Goal: Task Accomplishment & Management: Manage account settings

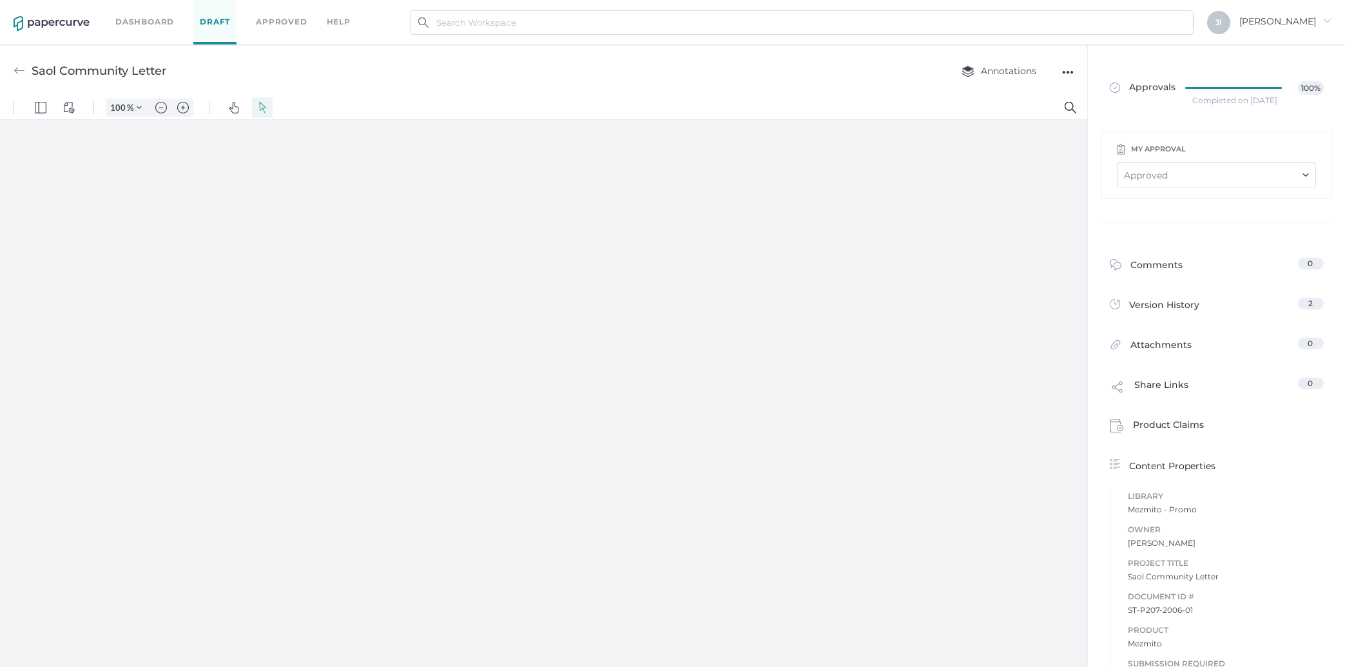
type input "257"
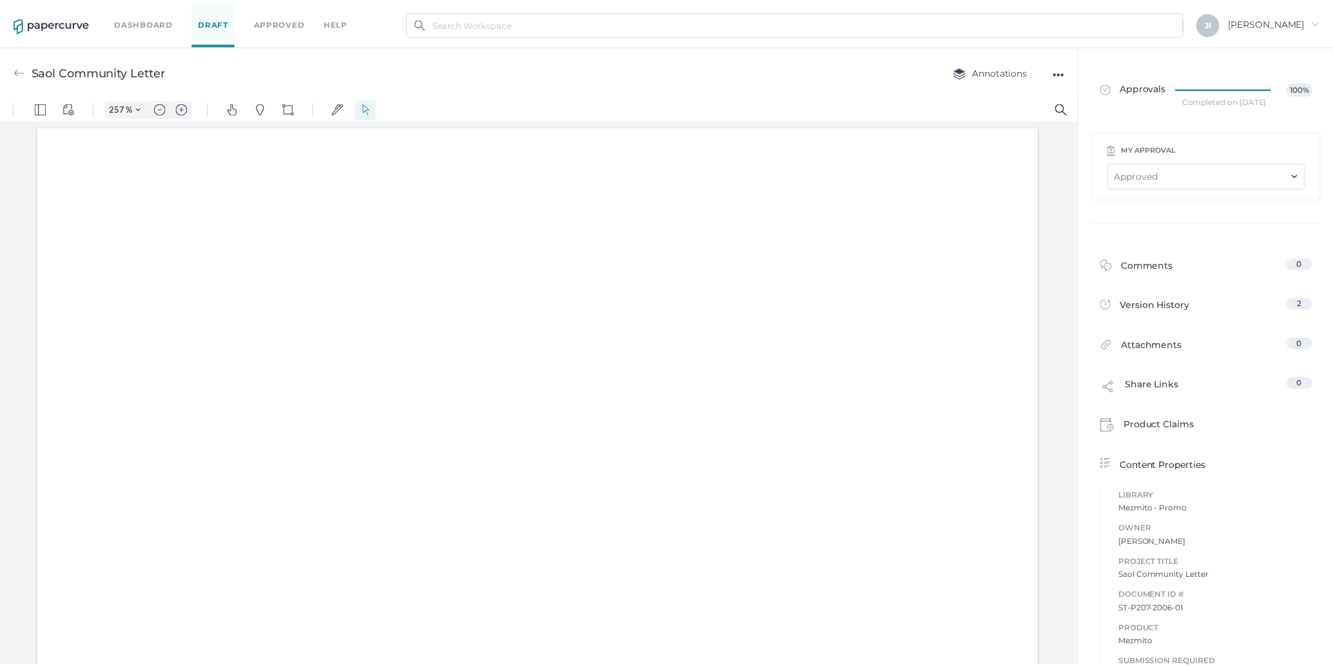
scroll to position [3, 0]
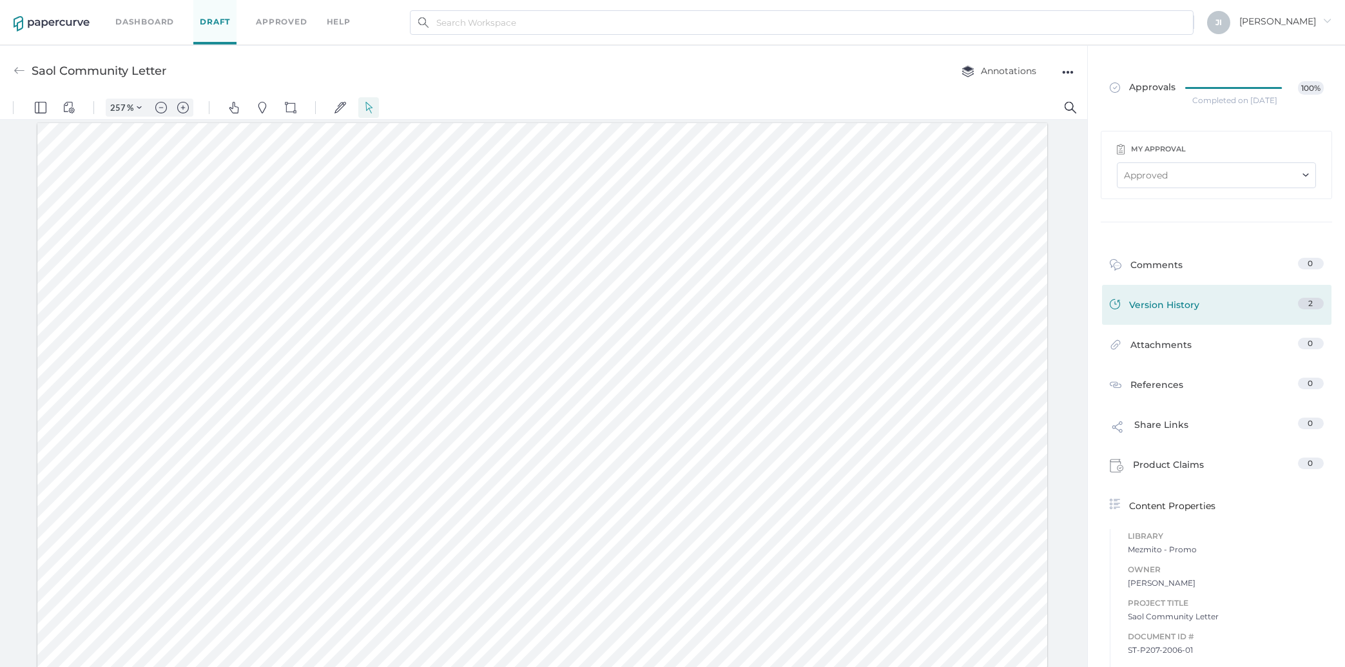
click at [1161, 298] on div "Version History" at bounding box center [1155, 307] width 90 height 18
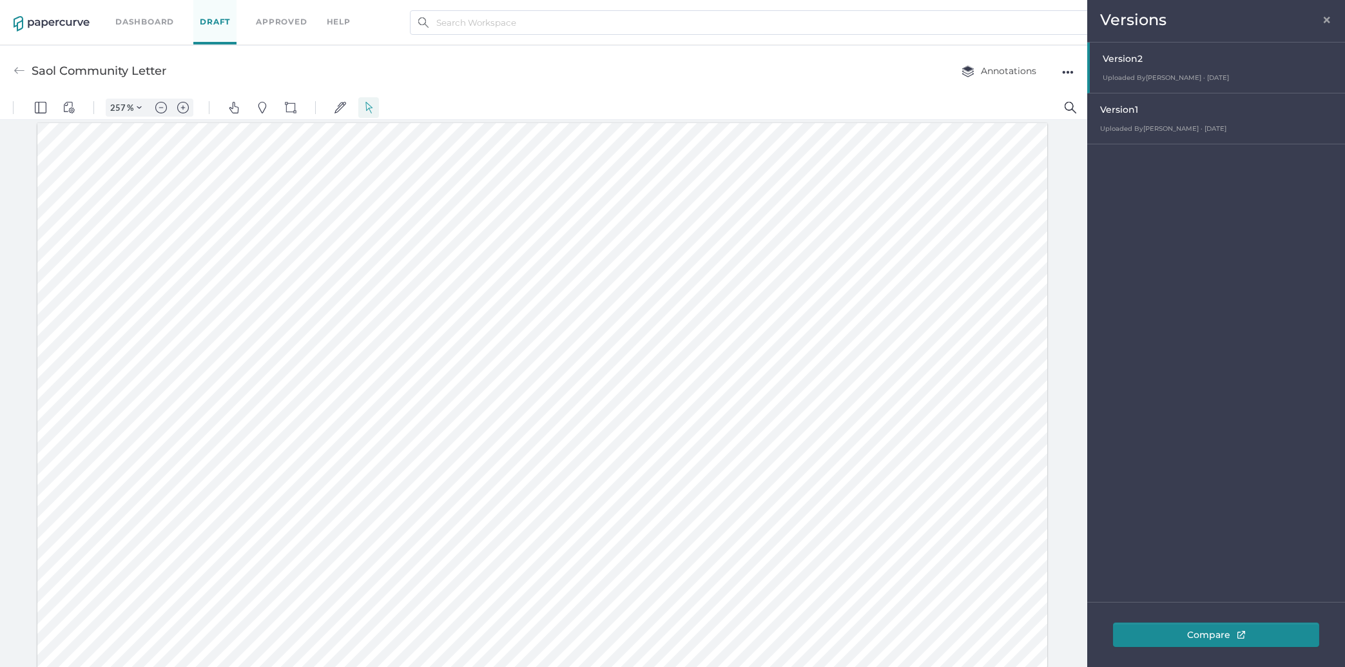
click at [1325, 20] on span "×" at bounding box center [1327, 18] width 10 height 10
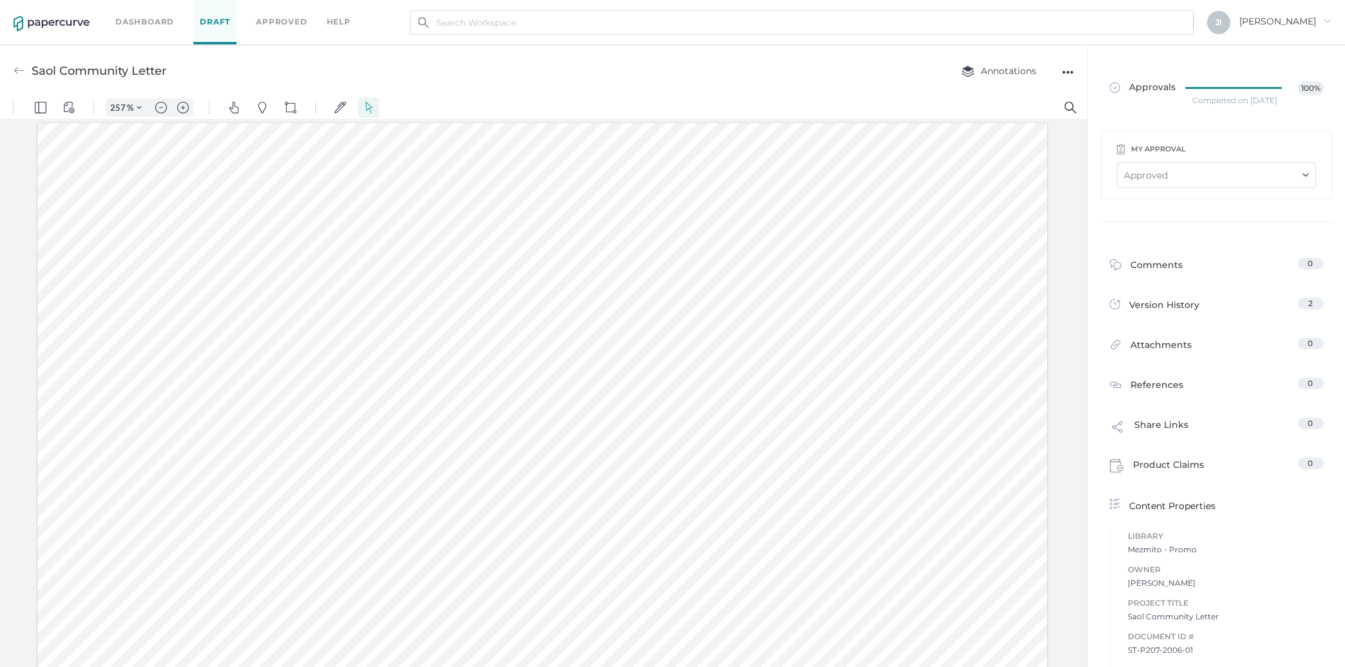
click at [1297, 21] on span "Jennifer arrow_right" at bounding box center [1285, 21] width 92 height 12
click at [1258, 49] on span "My Account" at bounding box center [1265, 49] width 108 height 24
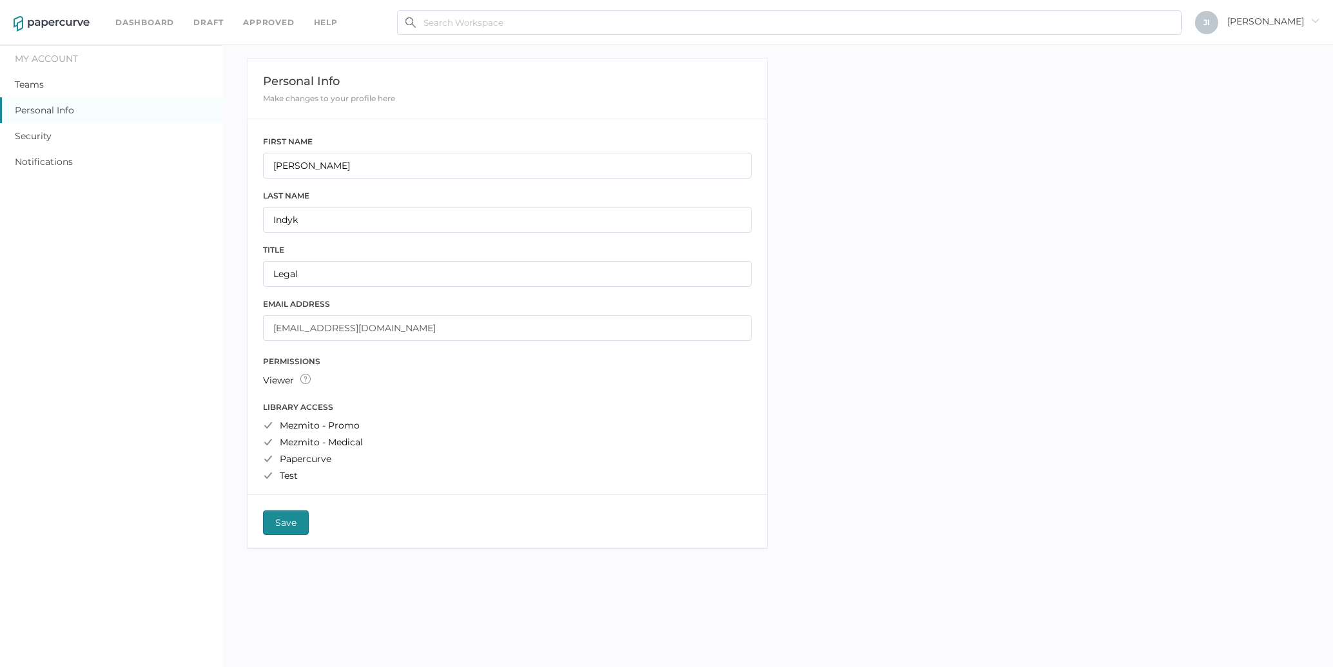
click at [61, 151] on div "Notifications" at bounding box center [111, 162] width 222 height 26
click at [59, 161] on link "Notifications" at bounding box center [44, 162] width 58 height 12
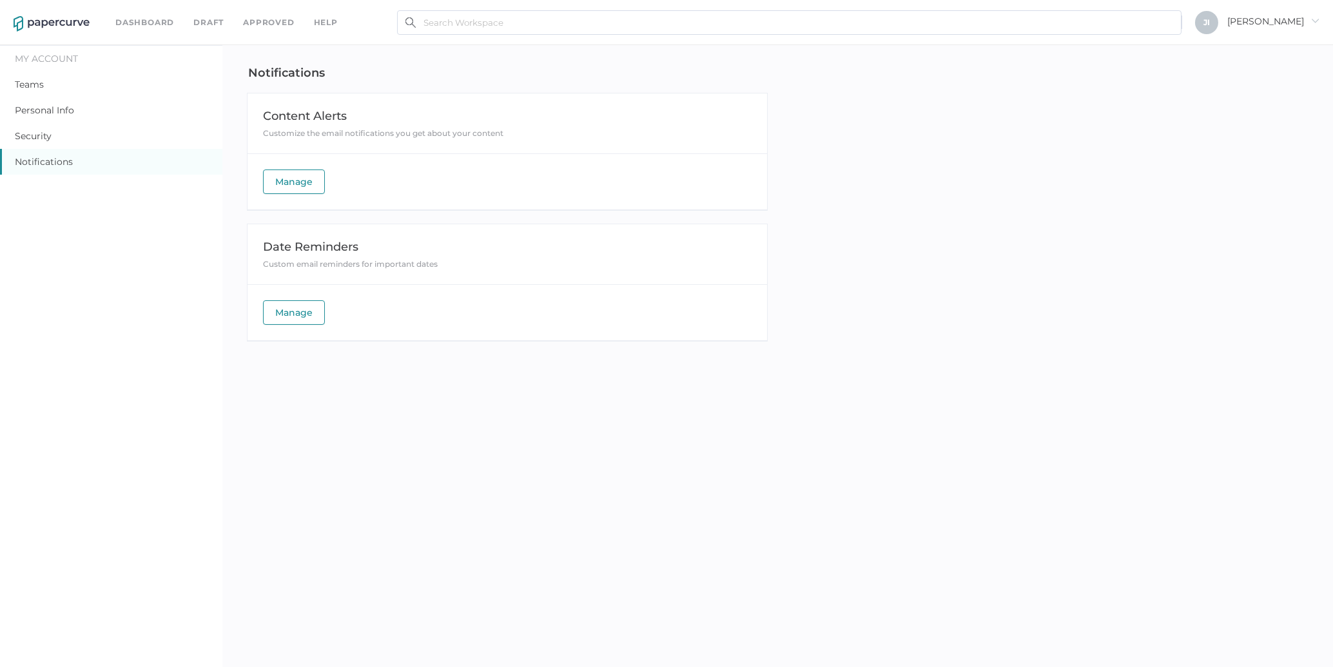
click at [26, 161] on link "Notifications" at bounding box center [44, 162] width 58 height 12
click at [302, 175] on span "Manage" at bounding box center [293, 181] width 37 height 23
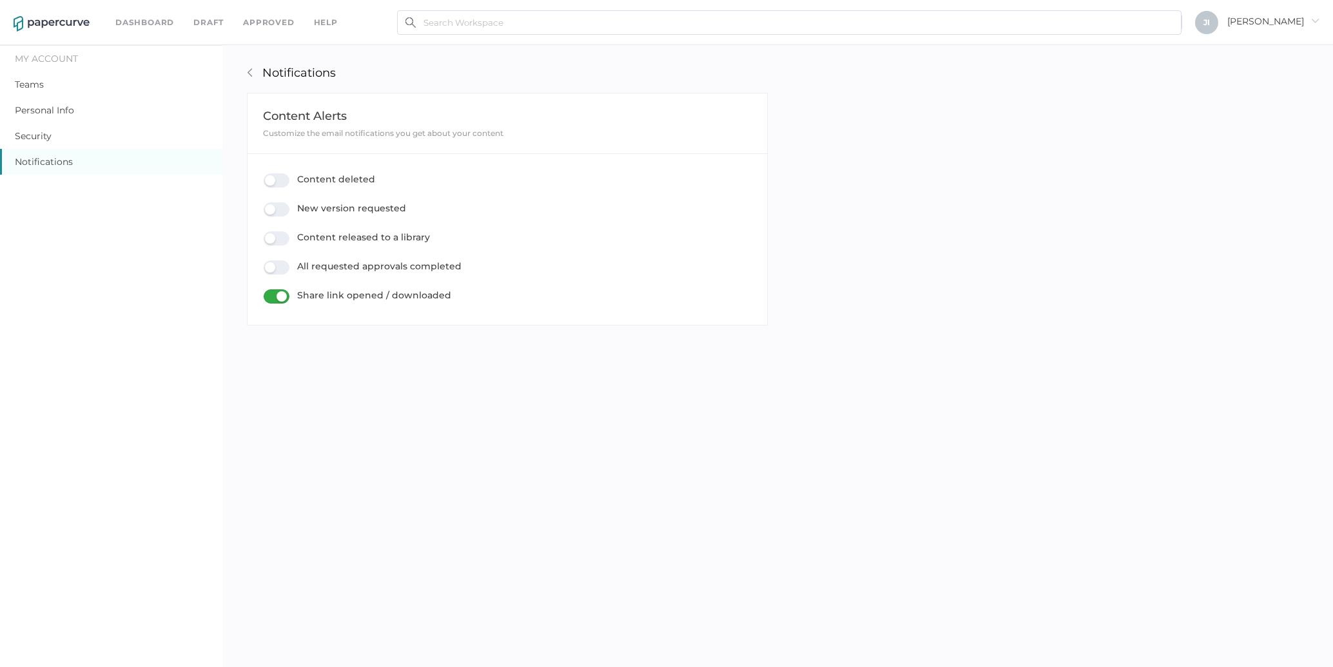
click at [277, 211] on div "New version requested" at bounding box center [335, 209] width 142 height 14
click at [266, 204] on input "New version requested" at bounding box center [266, 204] width 0 height 0
click at [282, 271] on div "All requested approvals completed" at bounding box center [363, 267] width 198 height 14
click at [266, 262] on input "All requested approvals completed" at bounding box center [266, 262] width 0 height 0
click at [251, 68] on div "arrow_left Notifications" at bounding box center [500, 62] width 536 height 35
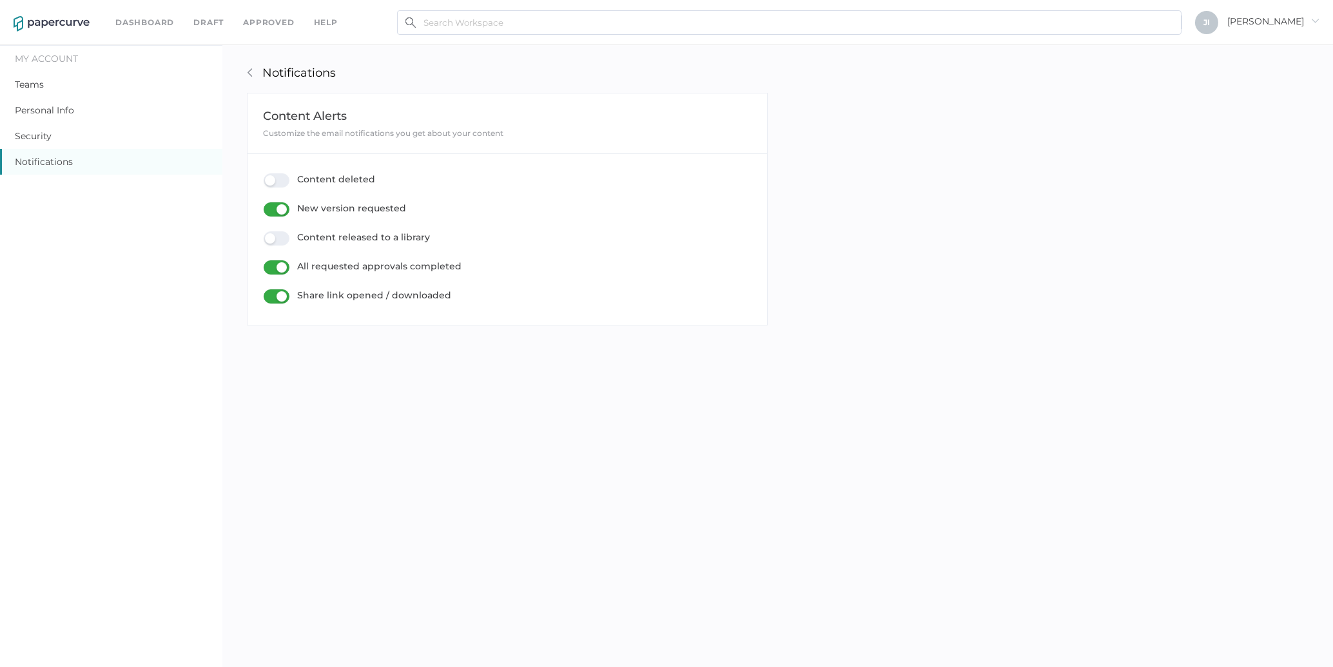
click at [257, 72] on div "arrow_left Notifications" at bounding box center [500, 62] width 536 height 35
click at [275, 74] on p "Notifications" at bounding box center [298, 73] width 73 height 14
click at [248, 72] on link "arrow_left" at bounding box center [250, 73] width 10 height 10
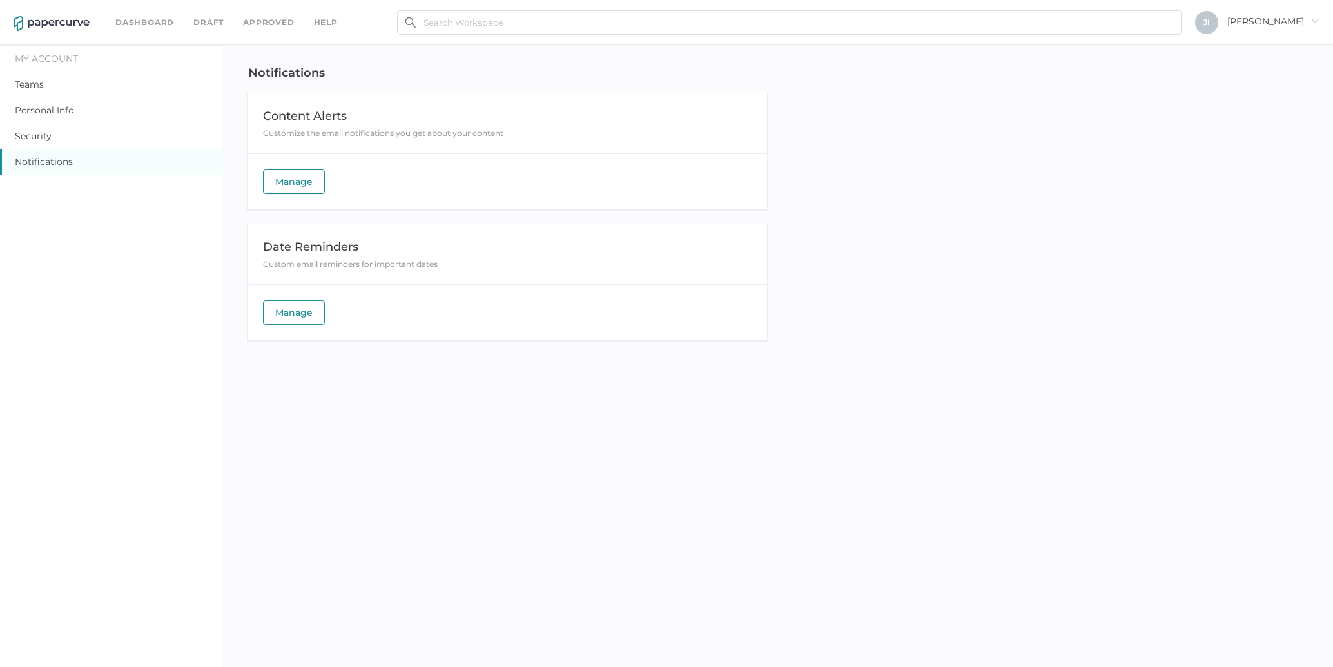
click at [289, 313] on span "Manage" at bounding box center [293, 312] width 37 height 23
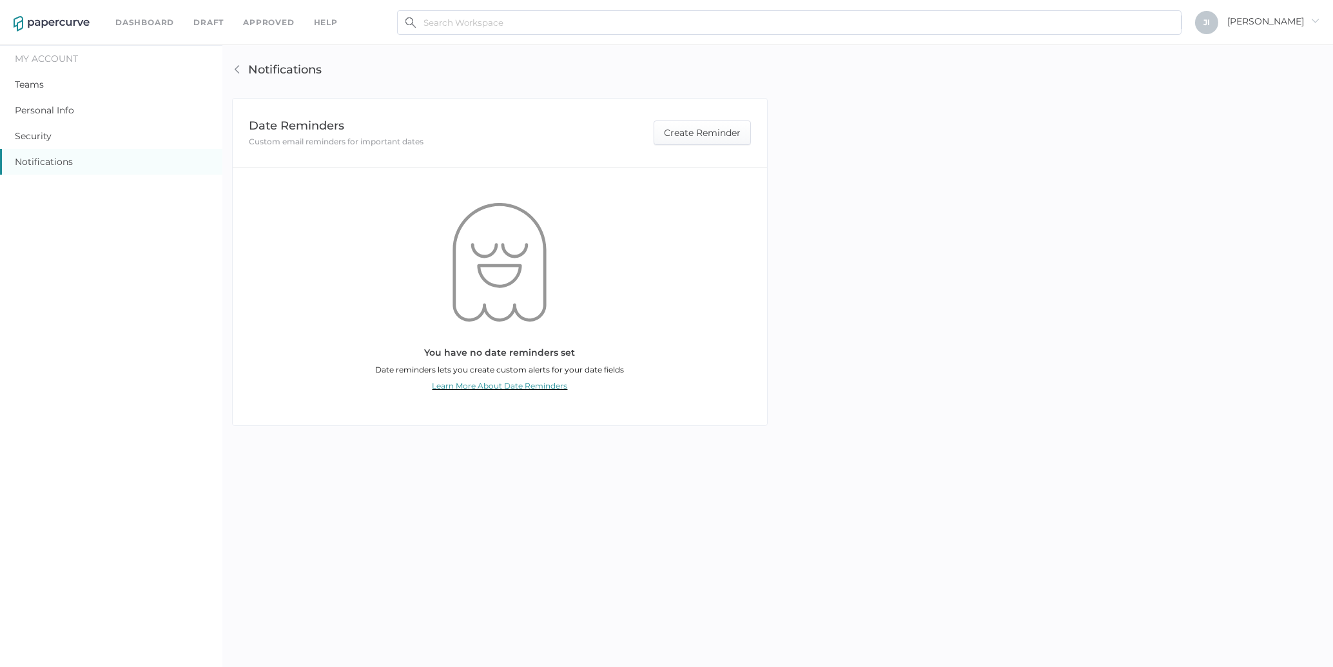
click at [308, 68] on div "Notifications" at bounding box center [284, 70] width 73 height 14
click at [232, 66] on div "arrow_left Notifications Date Reminders Custom email reminders for important da…" at bounding box center [500, 378] width 556 height 667
click at [240, 68] on link "arrow_left" at bounding box center [237, 69] width 10 height 10
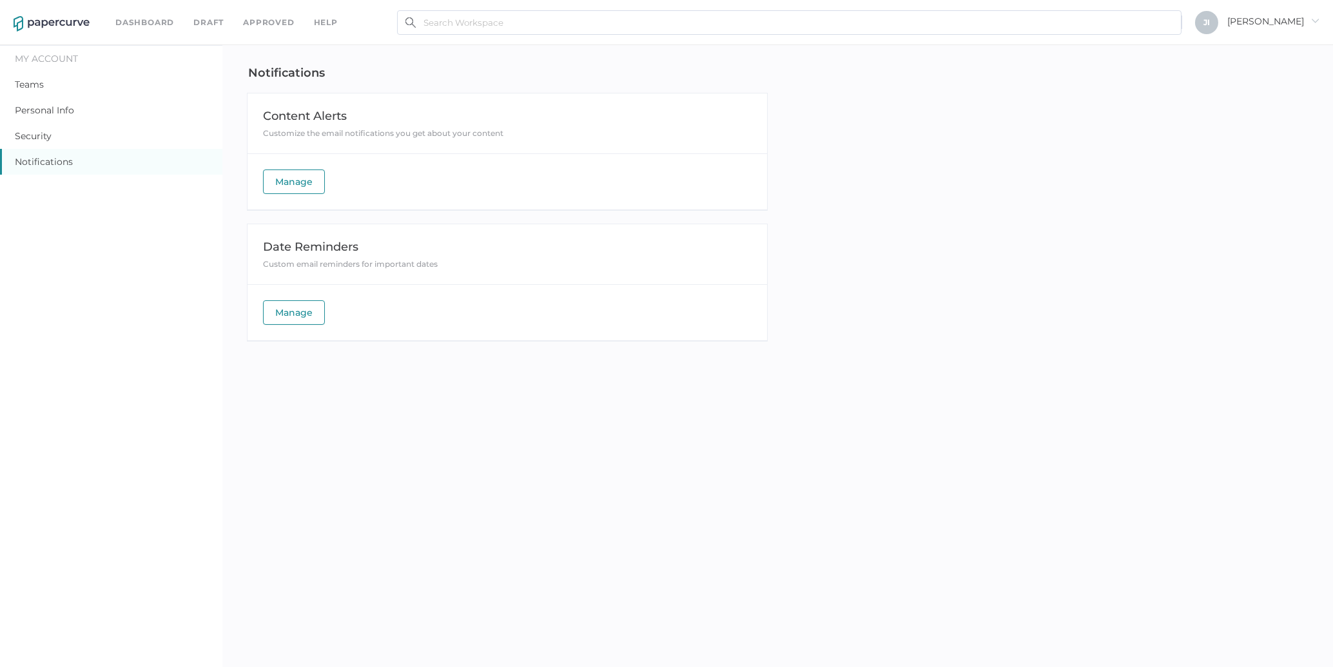
click at [295, 182] on span "Manage" at bounding box center [293, 181] width 37 height 23
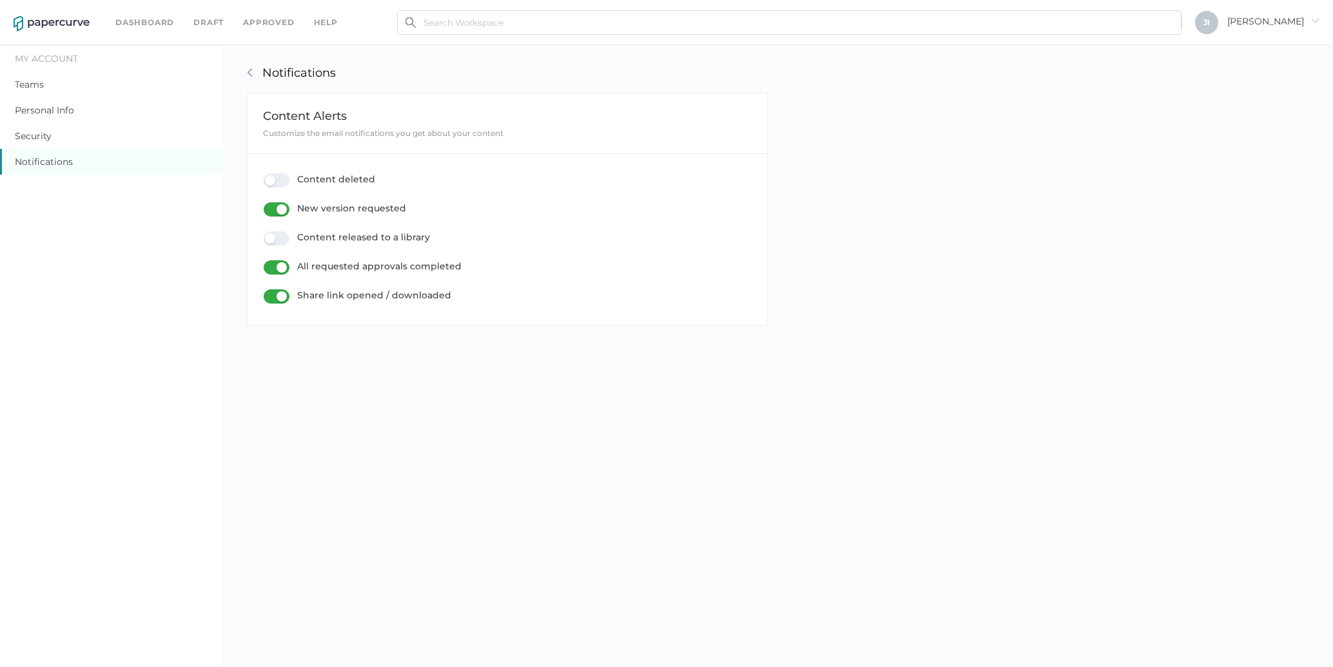
click at [274, 239] on div "Content released to a library" at bounding box center [347, 238] width 166 height 14
click at [266, 233] on input "Content released to a library" at bounding box center [266, 233] width 0 height 0
click at [253, 76] on link "arrow_left" at bounding box center [250, 73] width 10 height 10
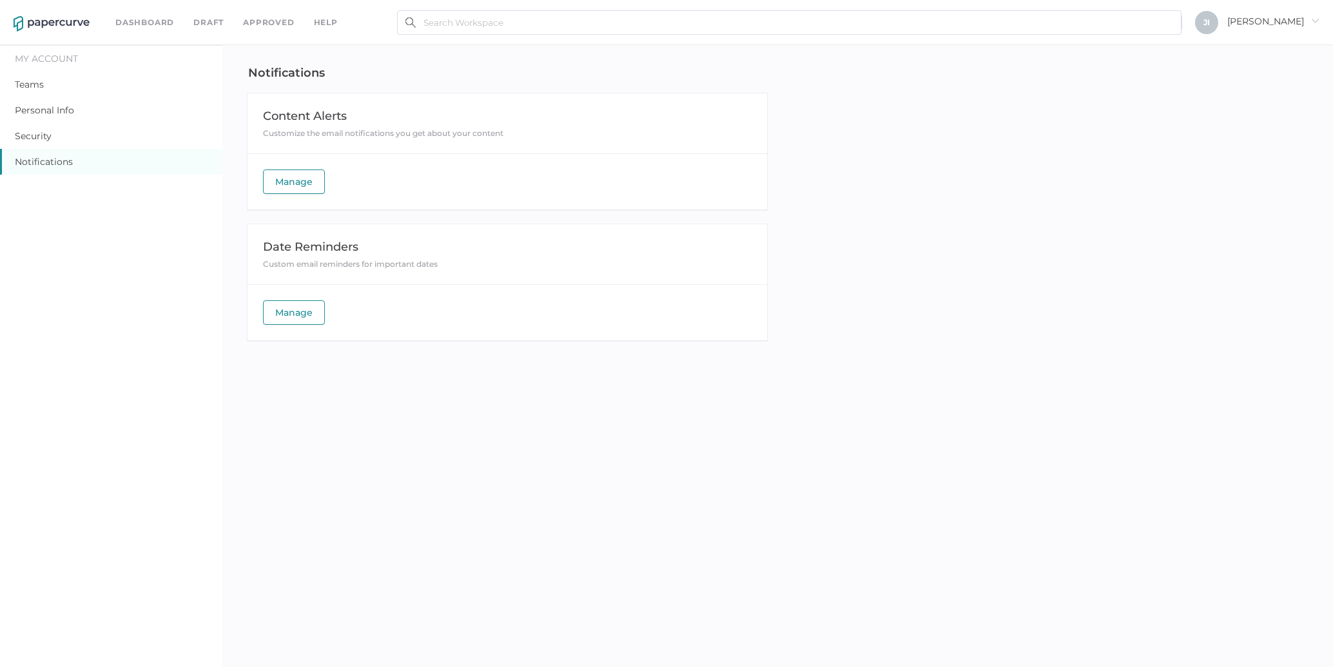
click at [128, 19] on link "Dashboard" at bounding box center [144, 22] width 59 height 14
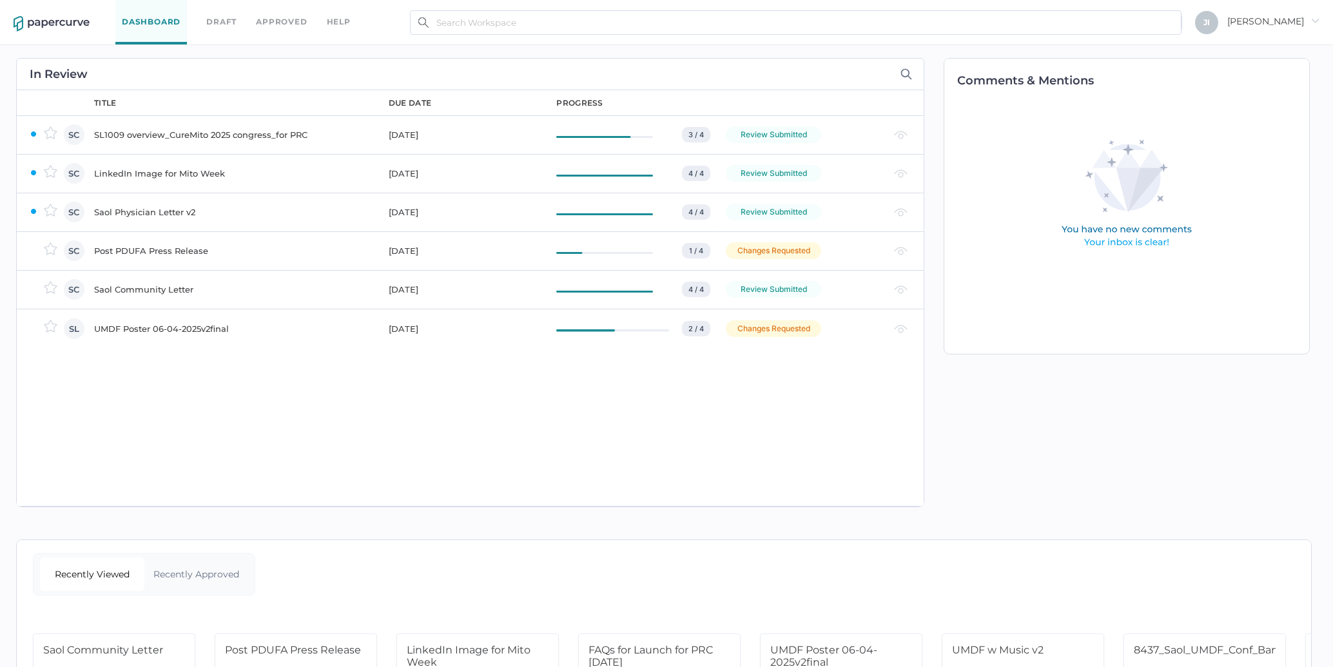
click at [182, 249] on div "Post PDUFA Press Release" at bounding box center [233, 250] width 279 height 15
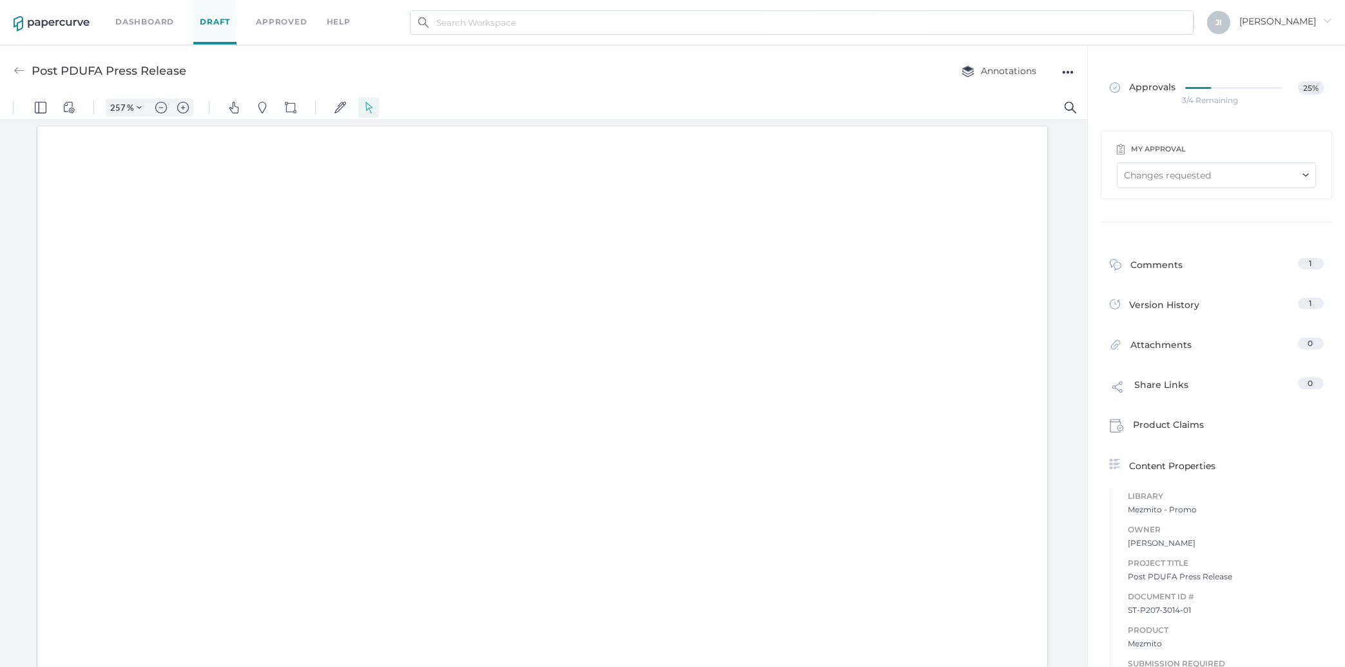
type input "257"
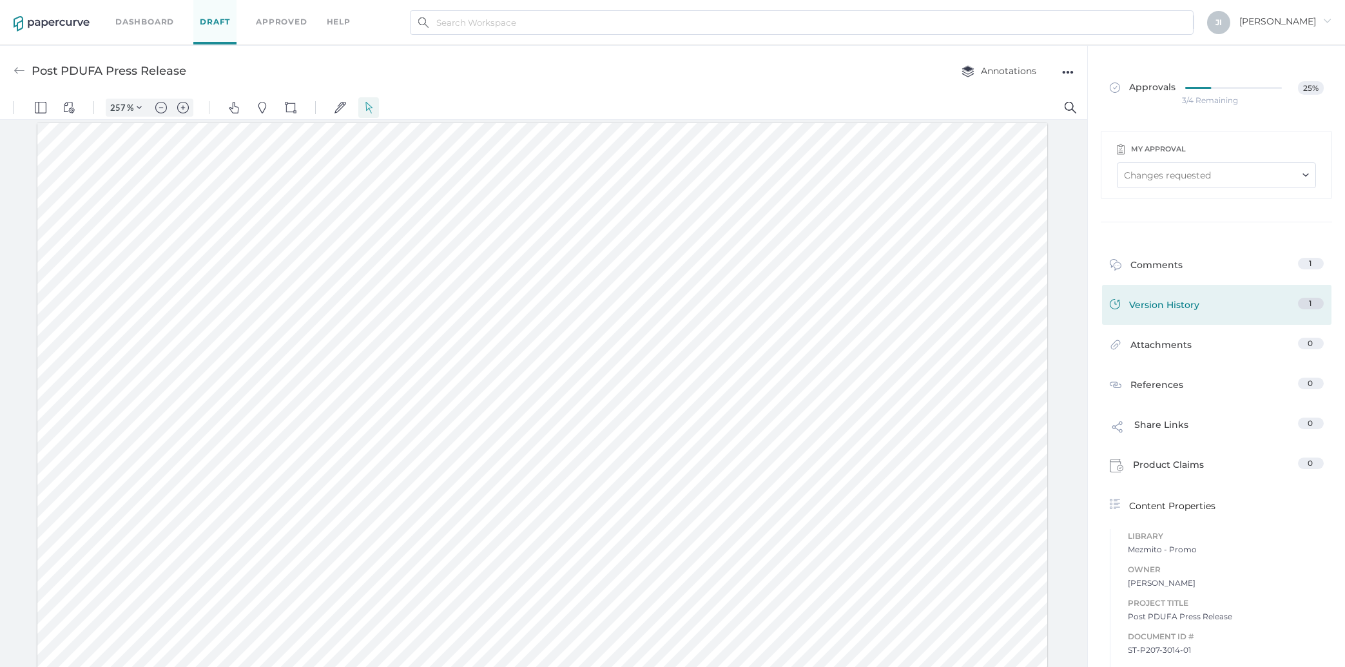
click at [1176, 314] on div "Version History" at bounding box center [1155, 307] width 90 height 18
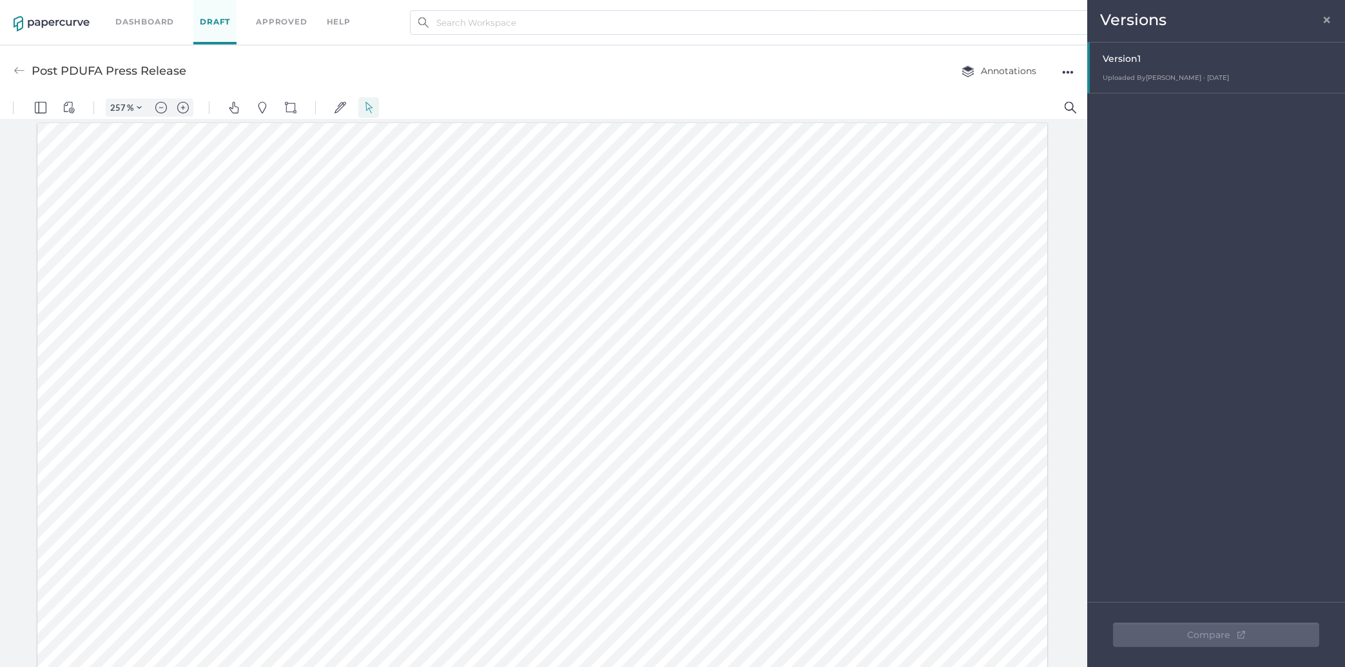
click at [15, 72] on img at bounding box center [20, 71] width 12 height 12
click at [22, 68] on img at bounding box center [20, 71] width 12 height 12
click at [143, 8] on div "Dashboard Draft Approved help" at bounding box center [242, 22] width 255 height 44
click at [135, 19] on link "Dashboard" at bounding box center [144, 22] width 59 height 14
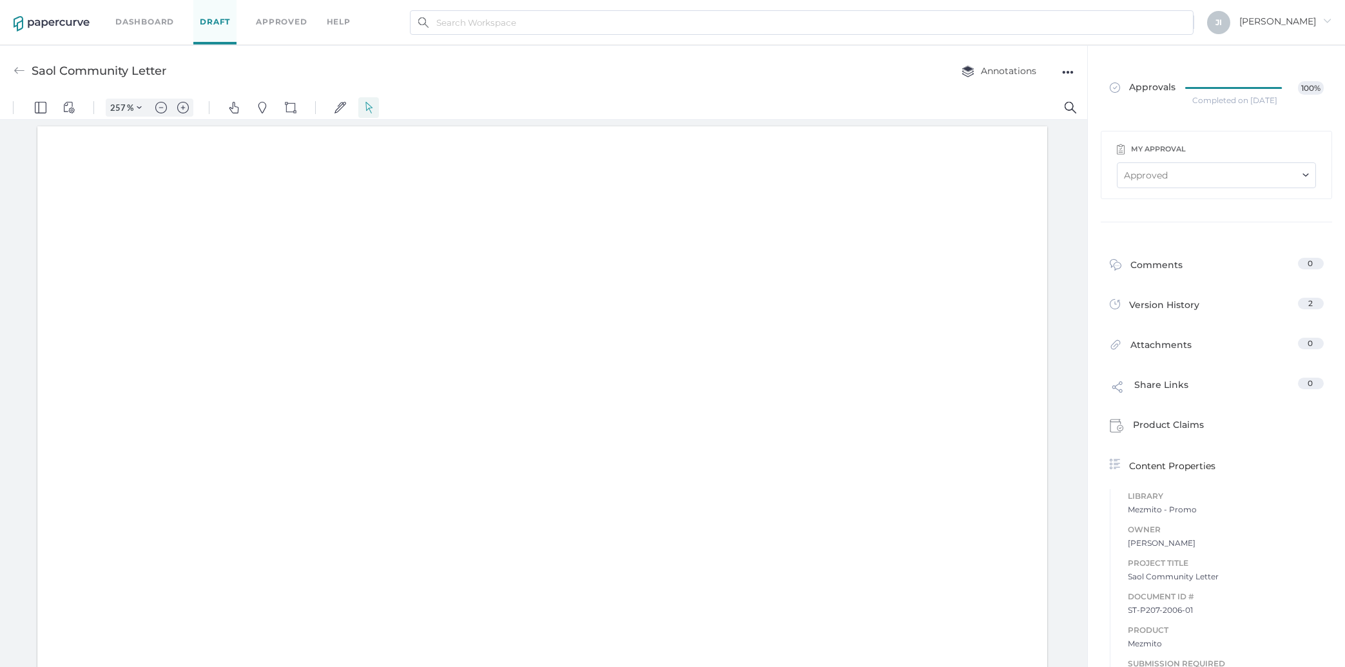
type input "257"
click at [1180, 170] on div "Approved" at bounding box center [1216, 175] width 199 height 26
type input "[EMAIL_ADDRESS][DOMAIN_NAME]"
